Goal: Check status: Check status

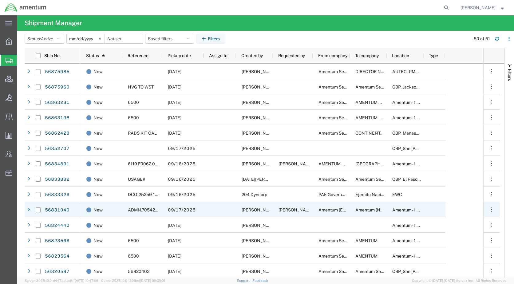
scroll to position [570, 0]
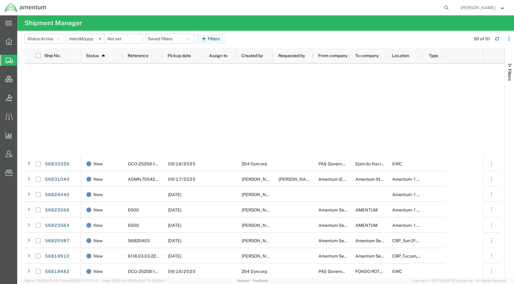
scroll to position [570, 0]
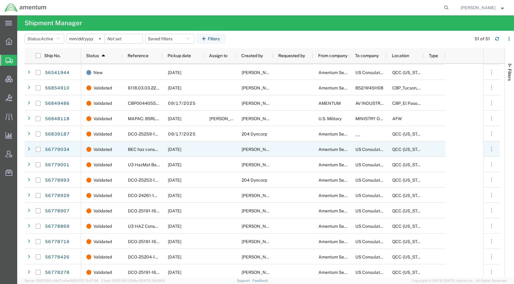
scroll to position [570, 0]
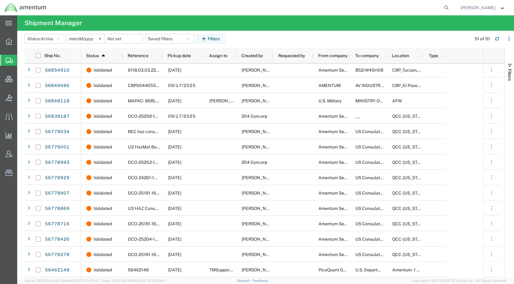
click at [348, 38] on agx-table-filter-chips "Status: Active Active All Approved Booked Canceled Delivered Denied New On Hold…" at bounding box center [247, 41] width 444 height 14
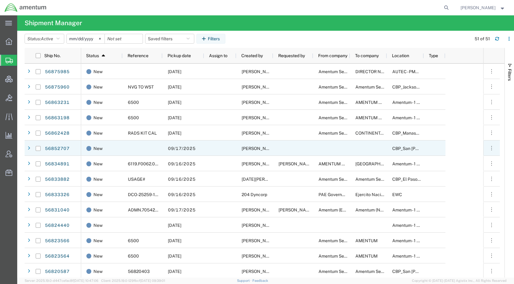
scroll to position [0, 0]
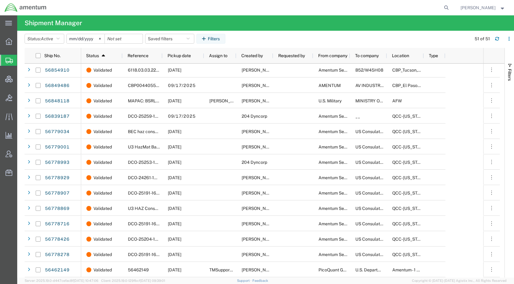
click at [351, 37] on agx-table-filter-chips "Status: Active Active All Approved Booked Canceled Delivered Denied New On Hold…" at bounding box center [247, 41] width 444 height 14
click at [353, 38] on agx-table-filter-chips "Status: Active Active All Approved Booked Canceled Delivered Denied New On Hold…" at bounding box center [247, 41] width 444 height 14
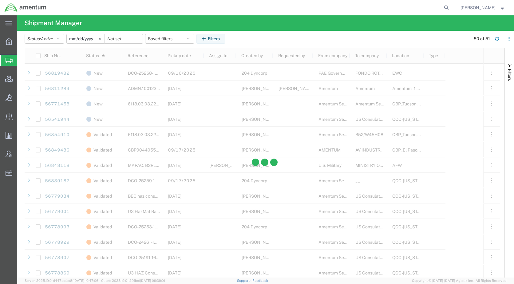
scroll to position [523, 0]
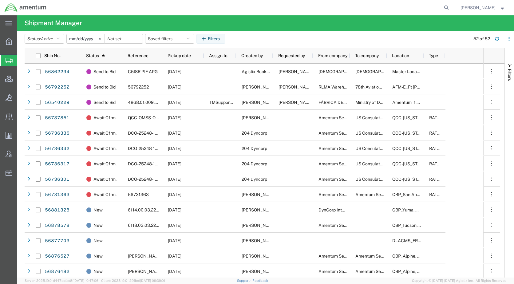
click at [317, 38] on agx-table-filter-chips "Status: Active Active All Approved Booked Canceled Delivered Denied New On Hold…" at bounding box center [246, 41] width 443 height 14
click at [342, 35] on agx-table-filter-chips "Status: Active Active All Approved Booked Canceled Delivered Denied New On Hold…" at bounding box center [246, 41] width 443 height 14
click at [352, 38] on agx-table-filter-chips "Status: Active Active All Approved Booked Canceled Delivered Denied New On Hold…" at bounding box center [246, 41] width 443 height 14
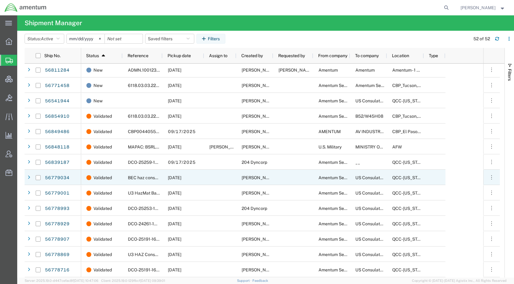
scroll to position [586, 0]
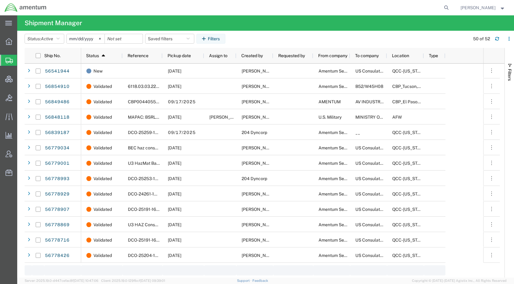
scroll to position [586, 0]
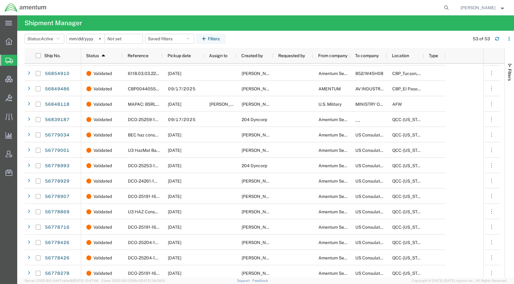
scroll to position [601, 0]
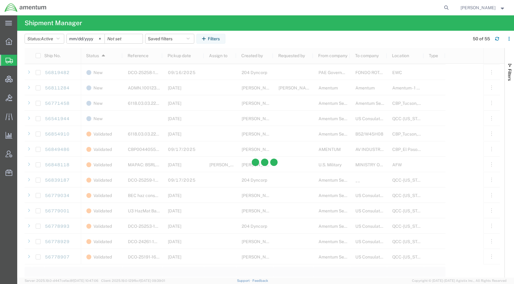
scroll to position [584, 0]
